Goal: Check status

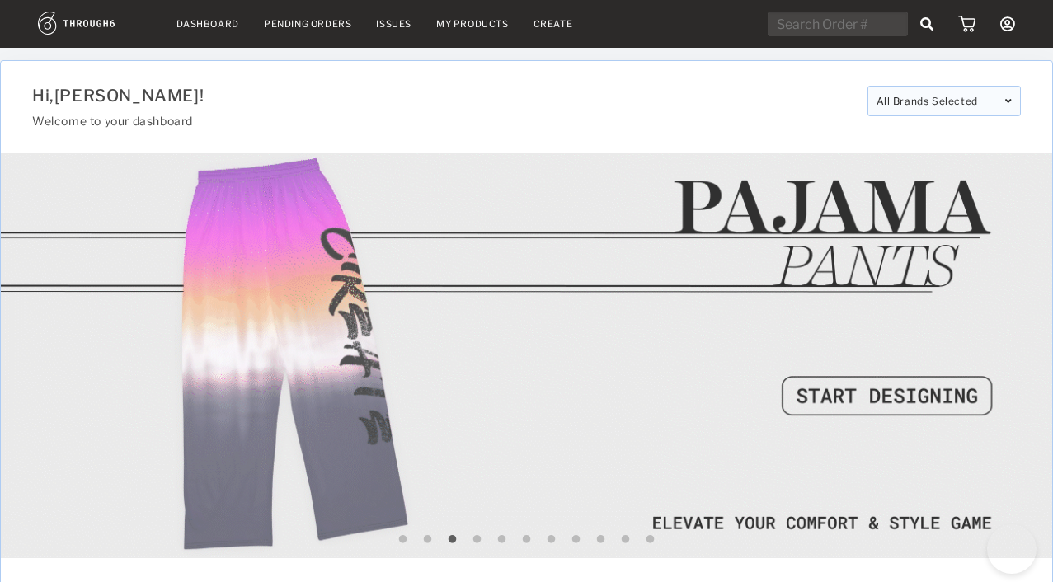
select select "7"
select select "2025"
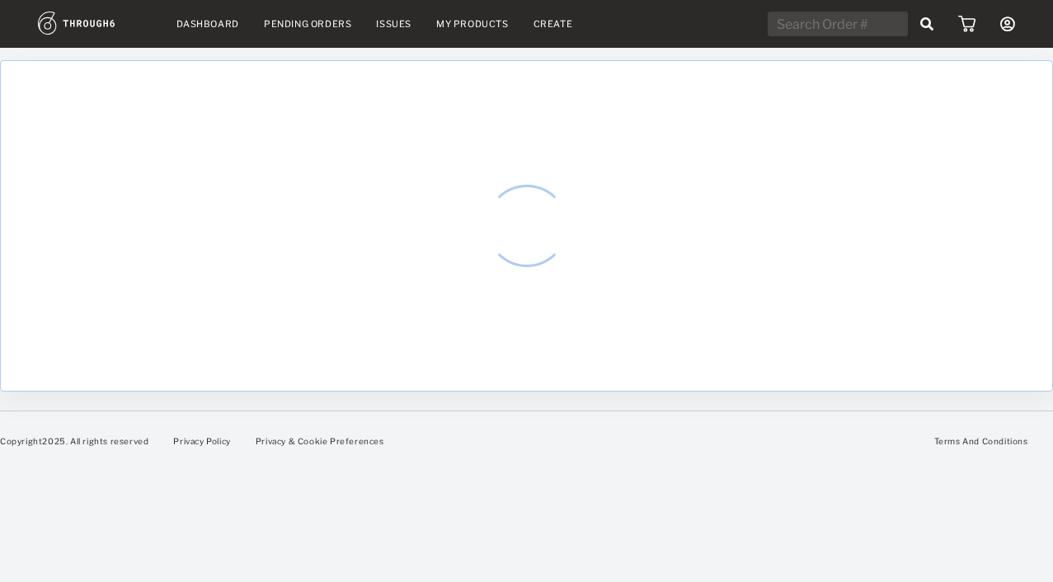
select select "7"
select select "2025"
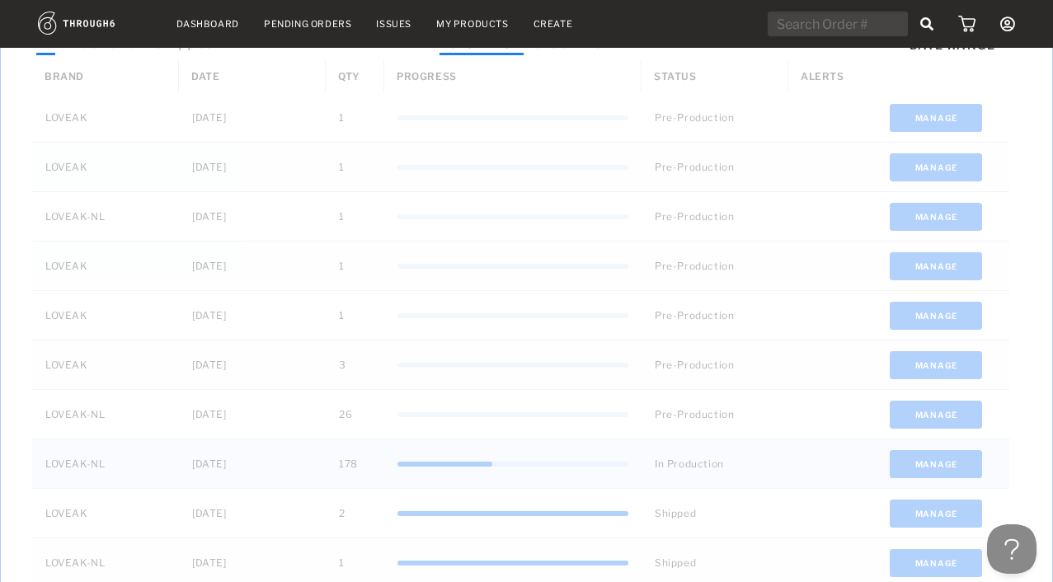
scroll to position [554, 0]
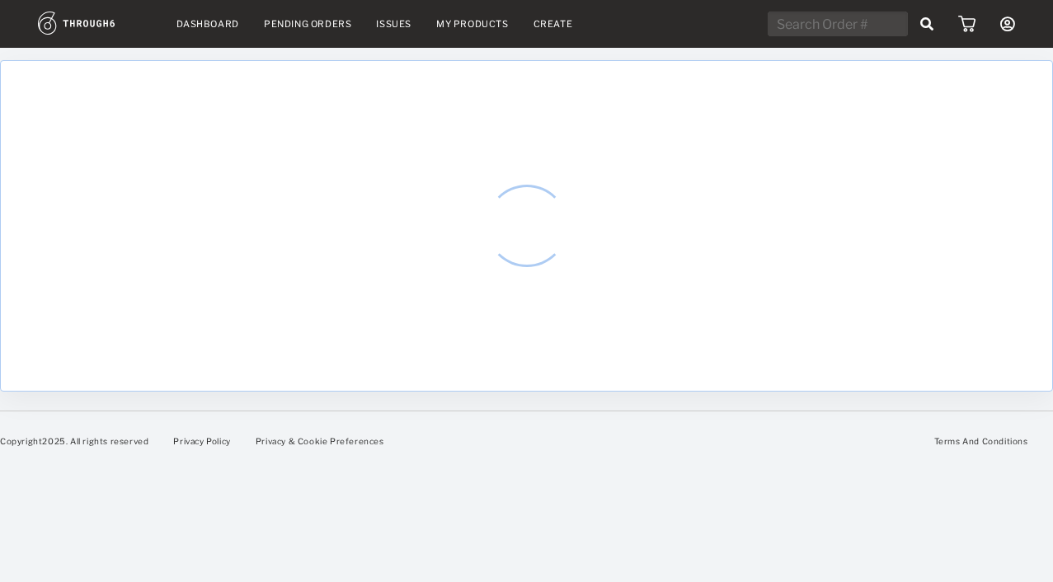
select select "7"
select select "2025"
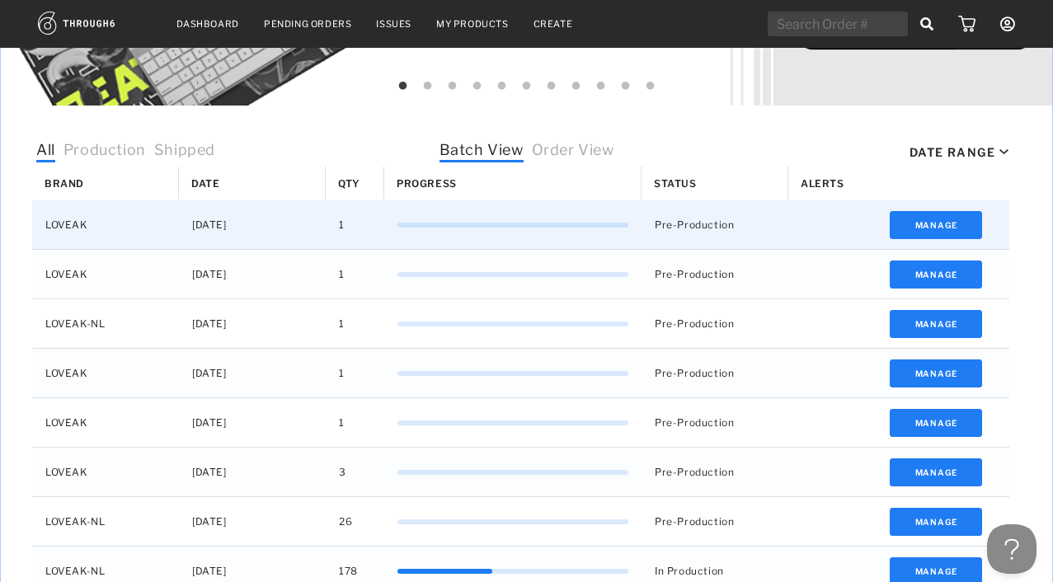
scroll to position [626, 0]
